Goal: Information Seeking & Learning: Learn about a topic

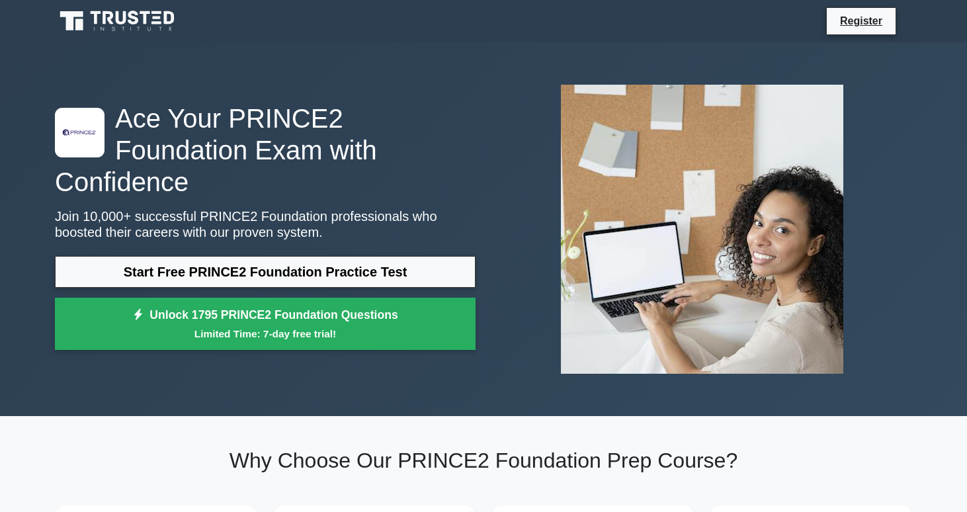
click at [340, 261] on link "Start Free PRINCE2 Foundation Practice Test" at bounding box center [265, 272] width 421 height 32
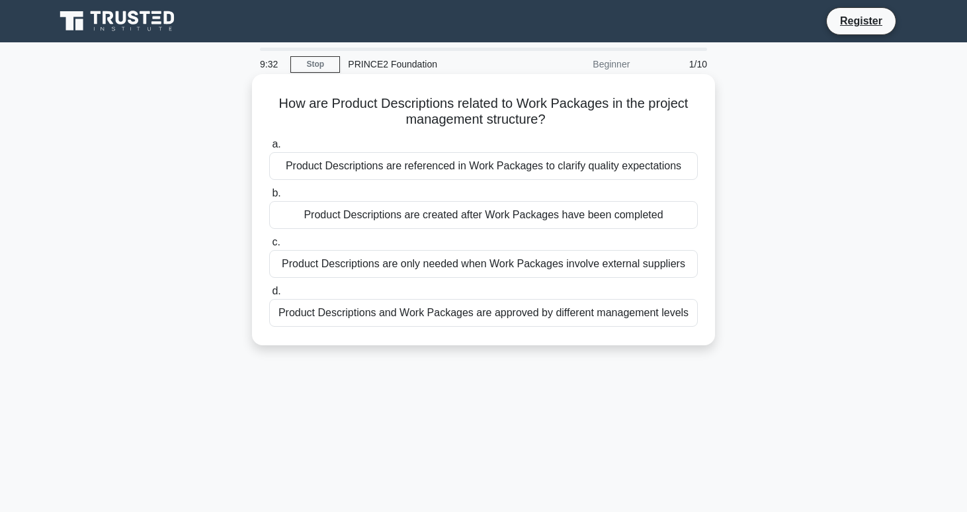
click at [447, 163] on div "Product Descriptions are referenced in Work Packages to clarify quality expecta…" at bounding box center [483, 166] width 429 height 28
click at [269, 149] on input "a. Product Descriptions are referenced in Work Packages to clarify quality expe…" at bounding box center [269, 144] width 0 height 9
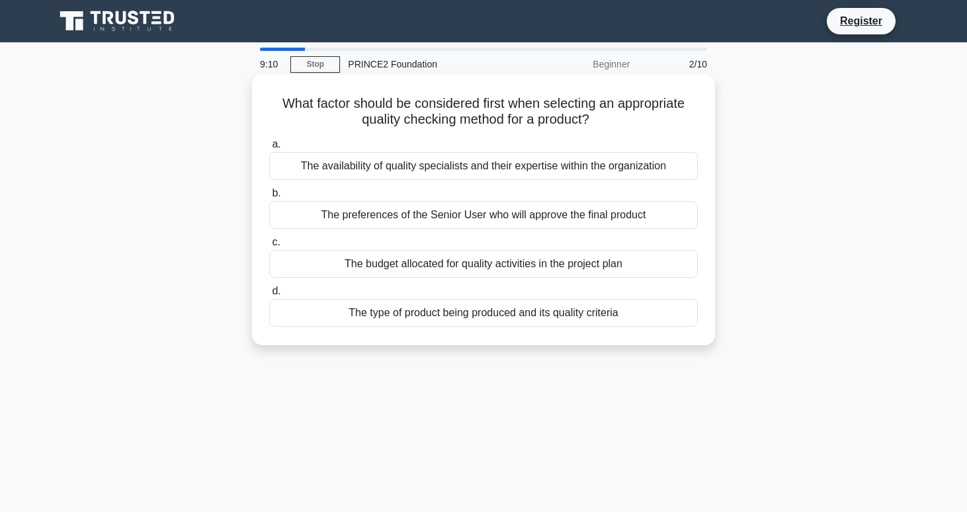
click at [507, 318] on div "The type of product being produced and its quality criteria" at bounding box center [483, 313] width 429 height 28
click at [269, 296] on input "d. The type of product being produced and its quality criteria" at bounding box center [269, 291] width 0 height 9
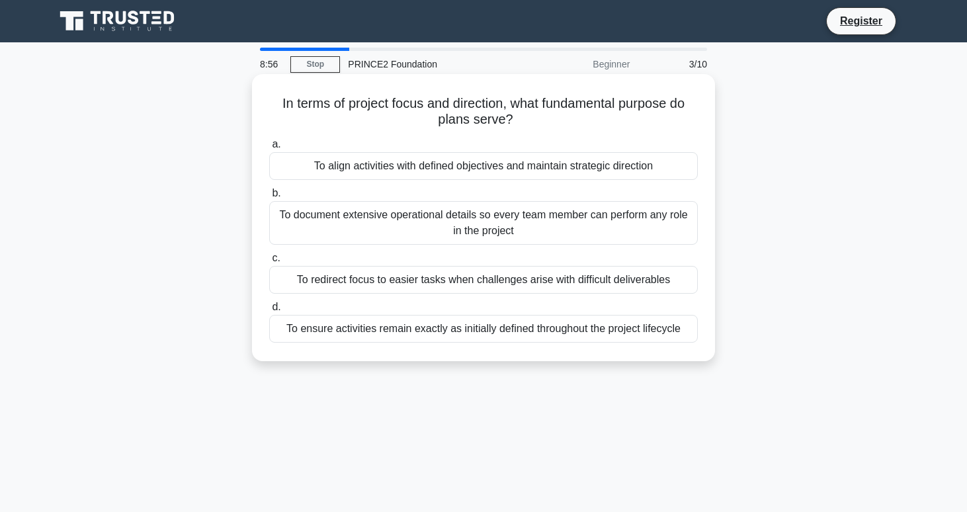
click at [423, 283] on div "To redirect focus to easier tasks when challenges arise with difficult delivera…" at bounding box center [483, 280] width 429 height 28
click at [269, 263] on input "c. To redirect focus to easier tasks when challenges arise with difficult deliv…" at bounding box center [269, 258] width 0 height 9
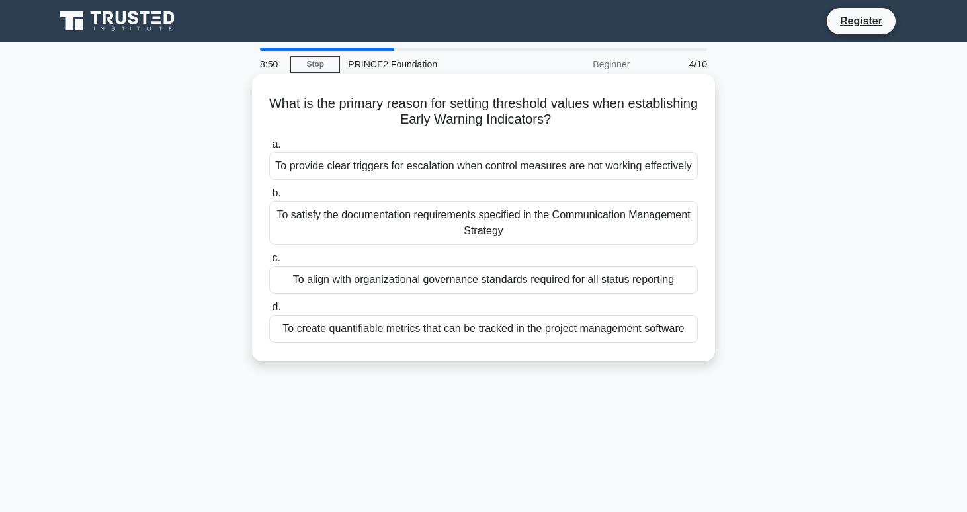
click at [419, 245] on div "To satisfy the documentation requirements specified in the Communication Manage…" at bounding box center [483, 223] width 429 height 44
click at [269, 198] on input "b. To satisfy the documentation requirements specified in the Communication Man…" at bounding box center [269, 193] width 0 height 9
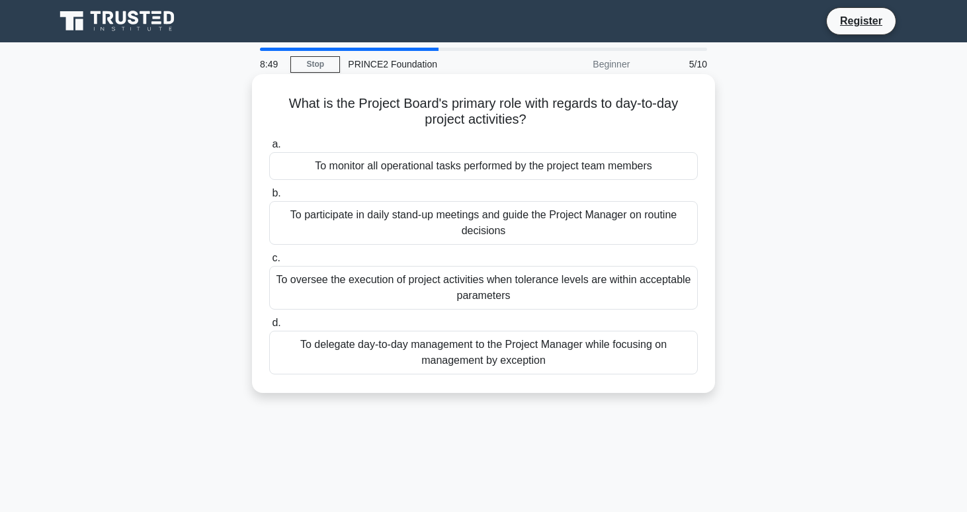
click at [434, 291] on div "To oversee the execution of project activities when tolerance levels are within…" at bounding box center [483, 288] width 429 height 44
click at [269, 263] on input "c. To oversee the execution of project activities when tolerance levels are wit…" at bounding box center [269, 258] width 0 height 9
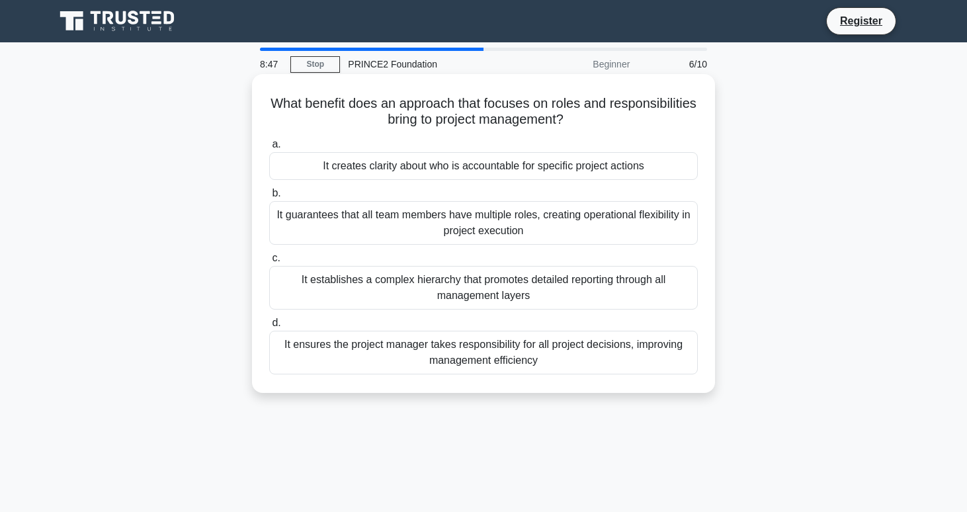
click at [444, 222] on div "It guarantees that all team members have multiple roles, creating operational f…" at bounding box center [483, 223] width 429 height 44
click at [269, 198] on input "b. It guarantees that all team members have multiple roles, creating operationa…" at bounding box center [269, 193] width 0 height 9
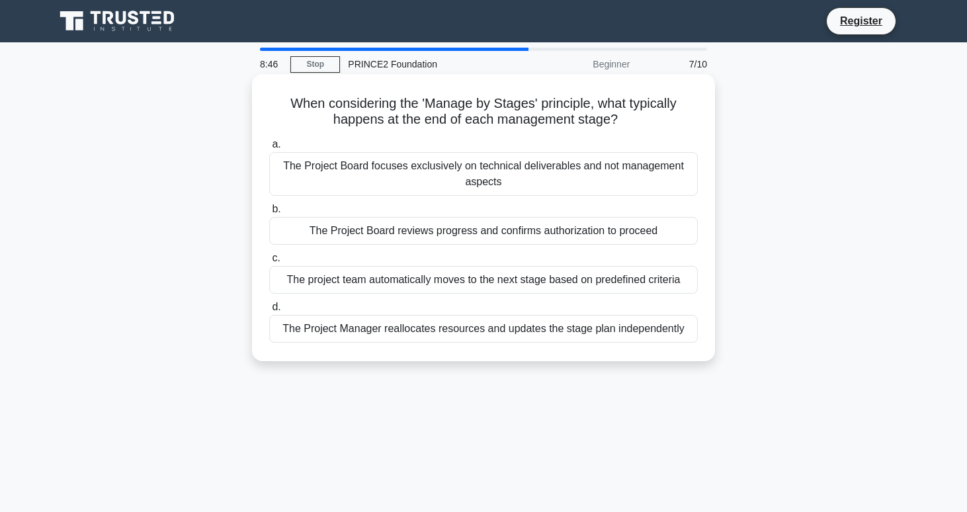
click at [434, 289] on div "The project team automatically moves to the next stage based on predefined crit…" at bounding box center [483, 280] width 429 height 28
click at [269, 263] on input "c. The project team automatically moves to the next stage based on predefined c…" at bounding box center [269, 258] width 0 height 9
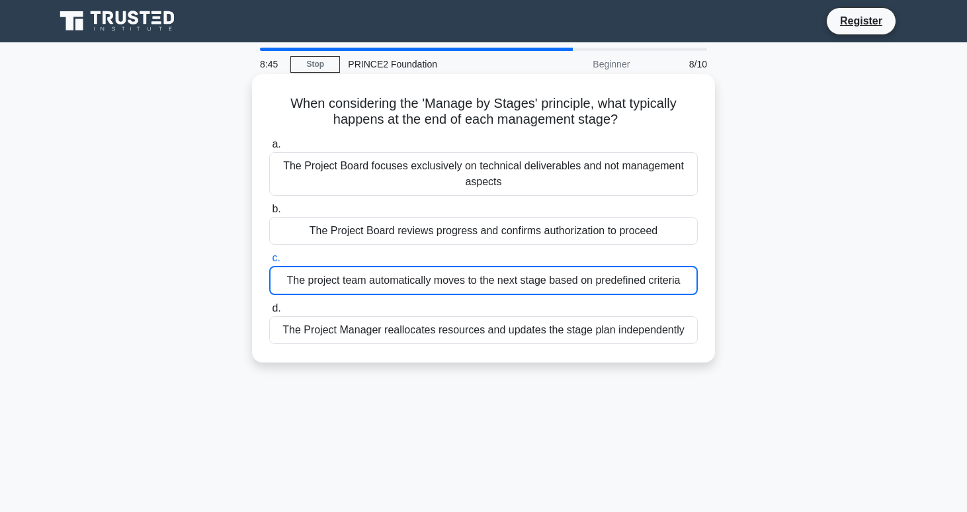
click at [452, 189] on div "The Project Board focuses exclusively on technical deliverables and not managem…" at bounding box center [483, 174] width 429 height 44
click at [269, 149] on input "a. The Project Board focuses exclusively on technical deliverables and not mana…" at bounding box center [269, 144] width 0 height 9
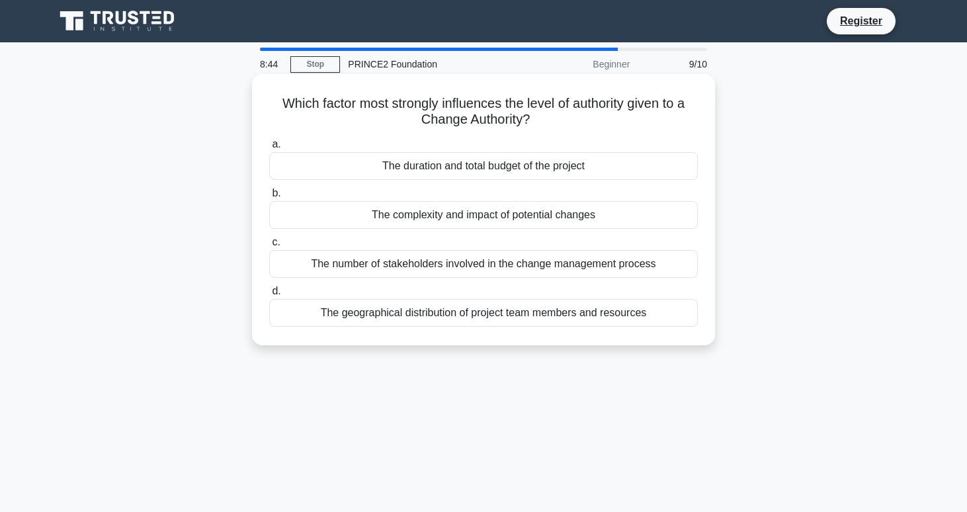
click at [431, 263] on div "The number of stakeholders involved in the change management process" at bounding box center [483, 264] width 429 height 28
click at [269, 247] on input "c. The number of stakeholders involved in the change management process" at bounding box center [269, 242] width 0 height 9
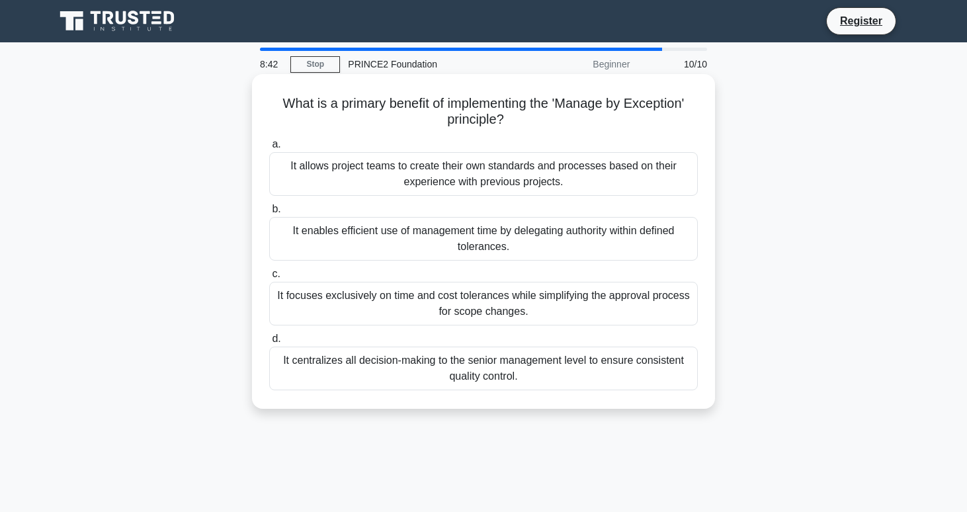
click at [439, 294] on div "It focuses exclusively on time and cost tolerances while simplifying the approv…" at bounding box center [483, 304] width 429 height 44
click at [269, 279] on input "c. It focuses exclusively on time and cost tolerances while simplifying the app…" at bounding box center [269, 274] width 0 height 9
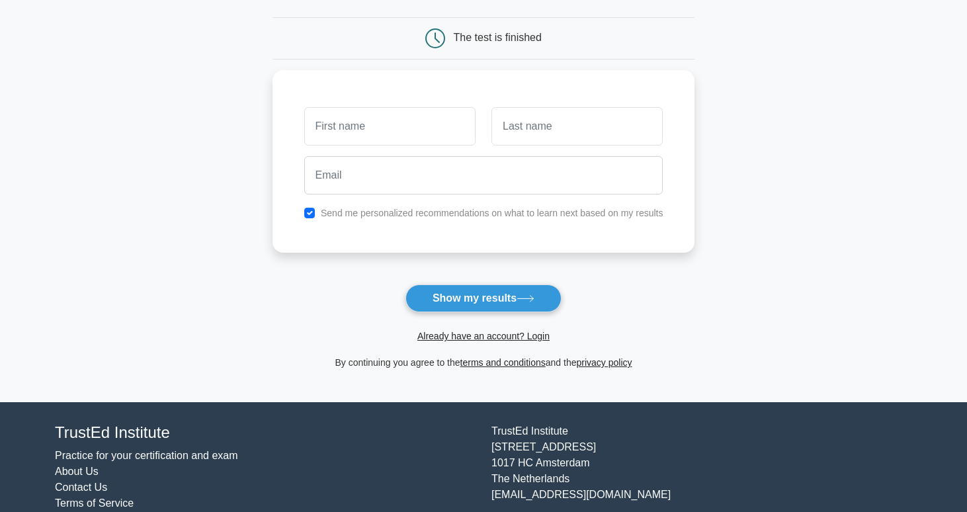
scroll to position [120, 0]
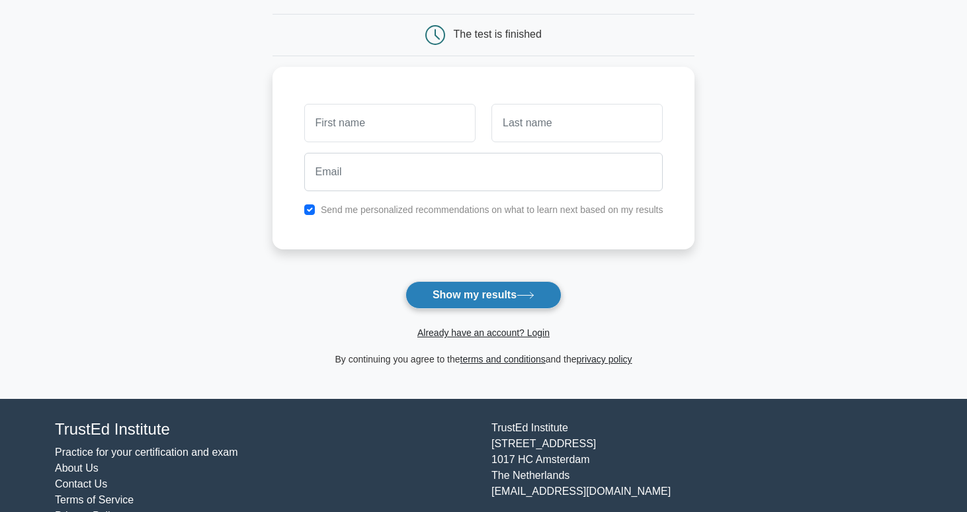
click at [447, 293] on button "Show my results" at bounding box center [484, 295] width 156 height 28
click at [205, 296] on main "Wait, there is more! Continue to see your result The test is finished and the" at bounding box center [483, 161] width 967 height 476
